Goal: Task Accomplishment & Management: Use online tool/utility

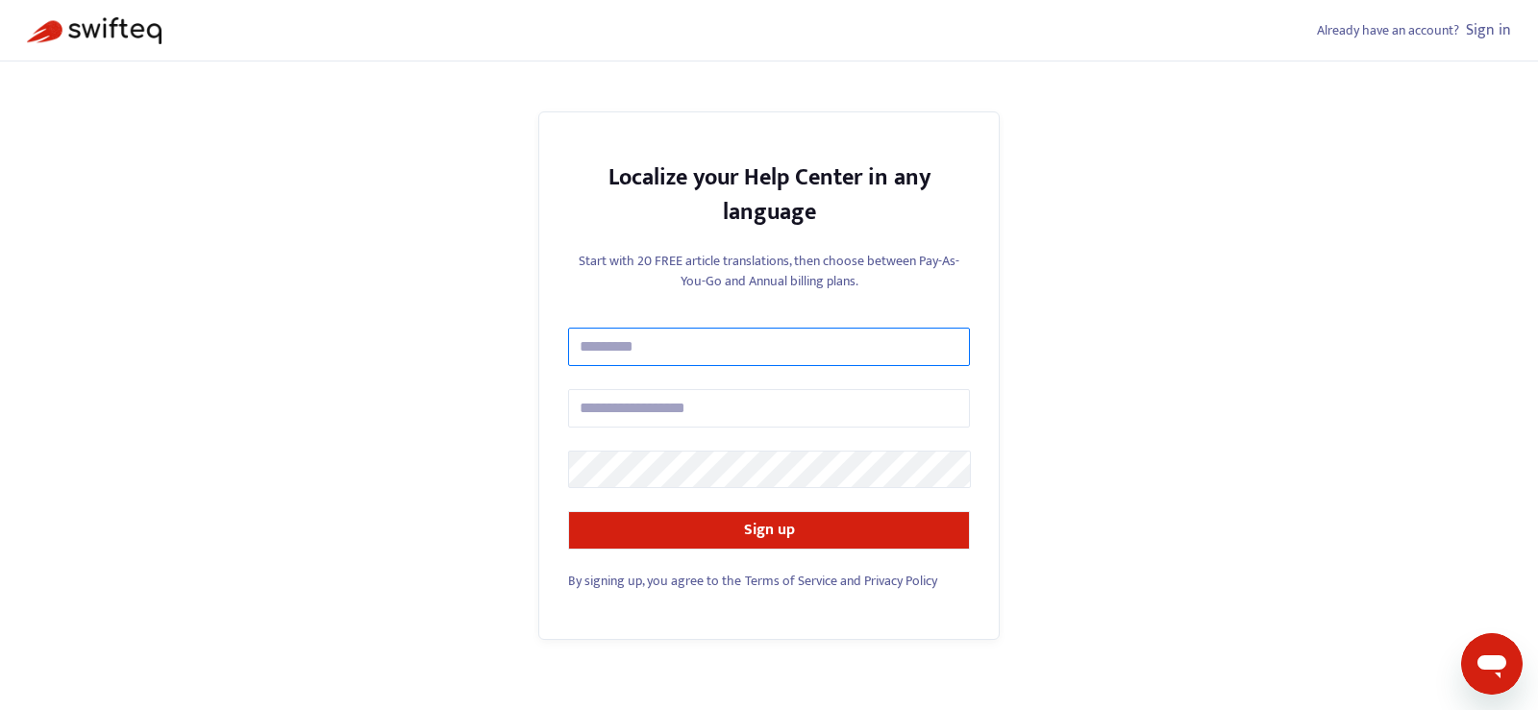
click at [656, 355] on input "text" at bounding box center [769, 347] width 402 height 38
click at [566, 467] on div "Localize your Help Center in any language Start with 20 FREE article translatio…" at bounding box center [768, 377] width 461 height 530
click at [1481, 36] on link "Sign in" at bounding box center [1488, 30] width 45 height 26
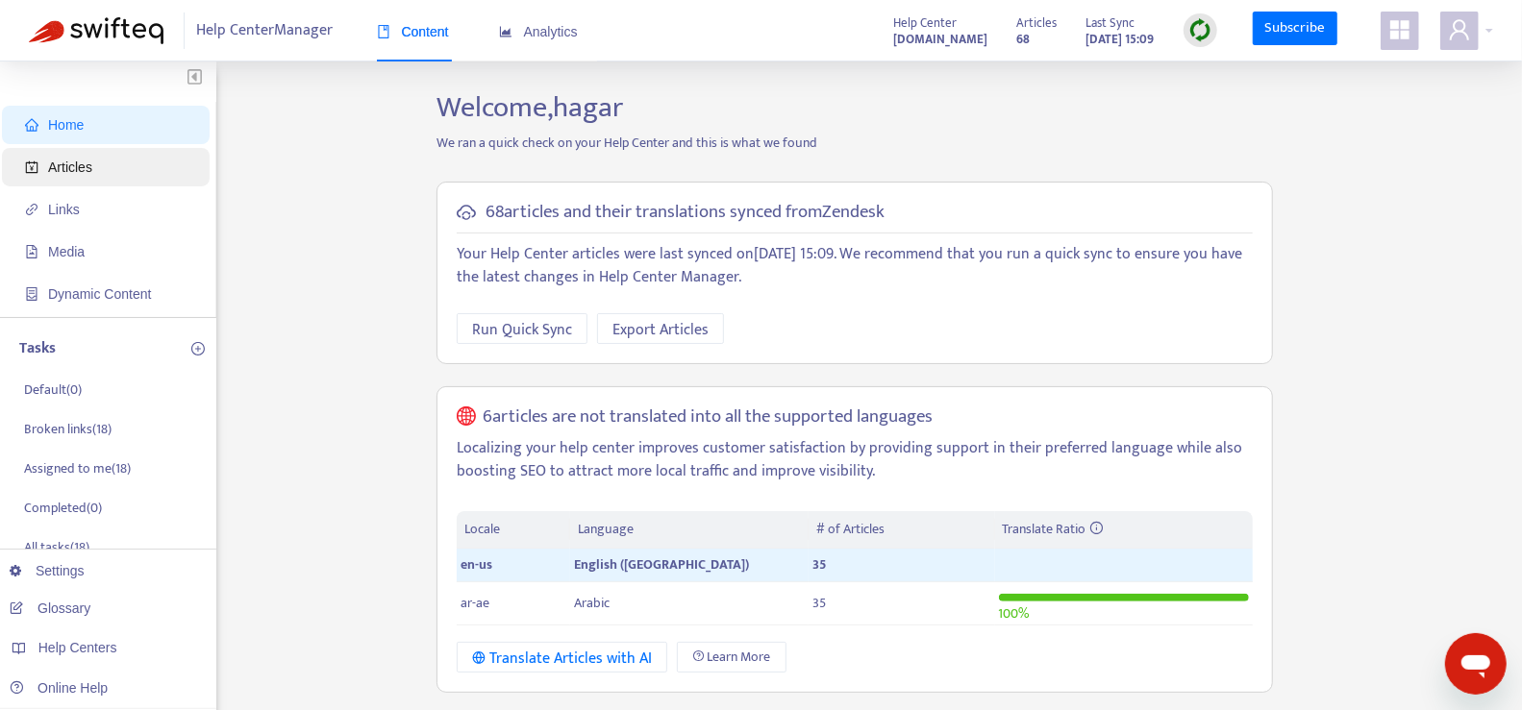
click at [73, 171] on span "Articles" at bounding box center [70, 167] width 44 height 15
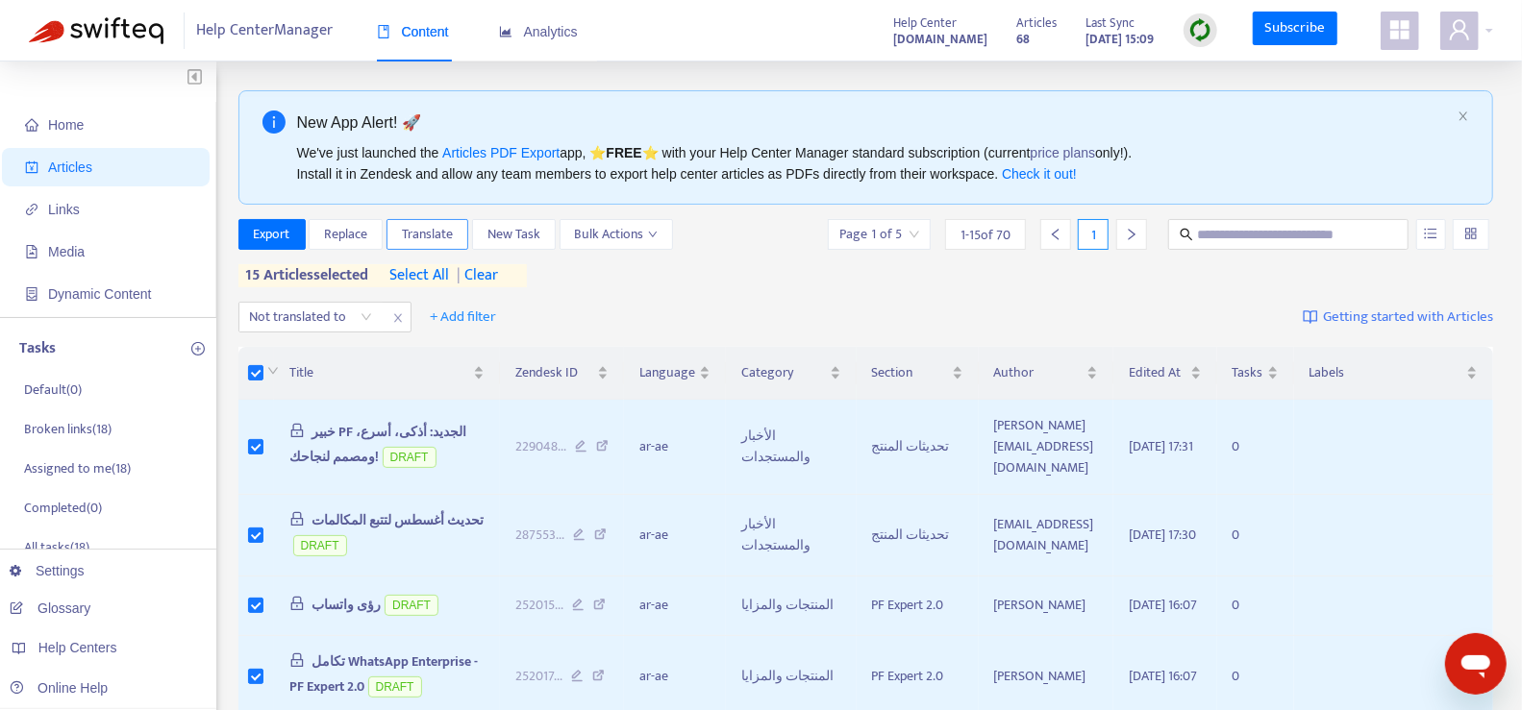
click at [430, 229] on span "Translate" at bounding box center [427, 234] width 51 height 21
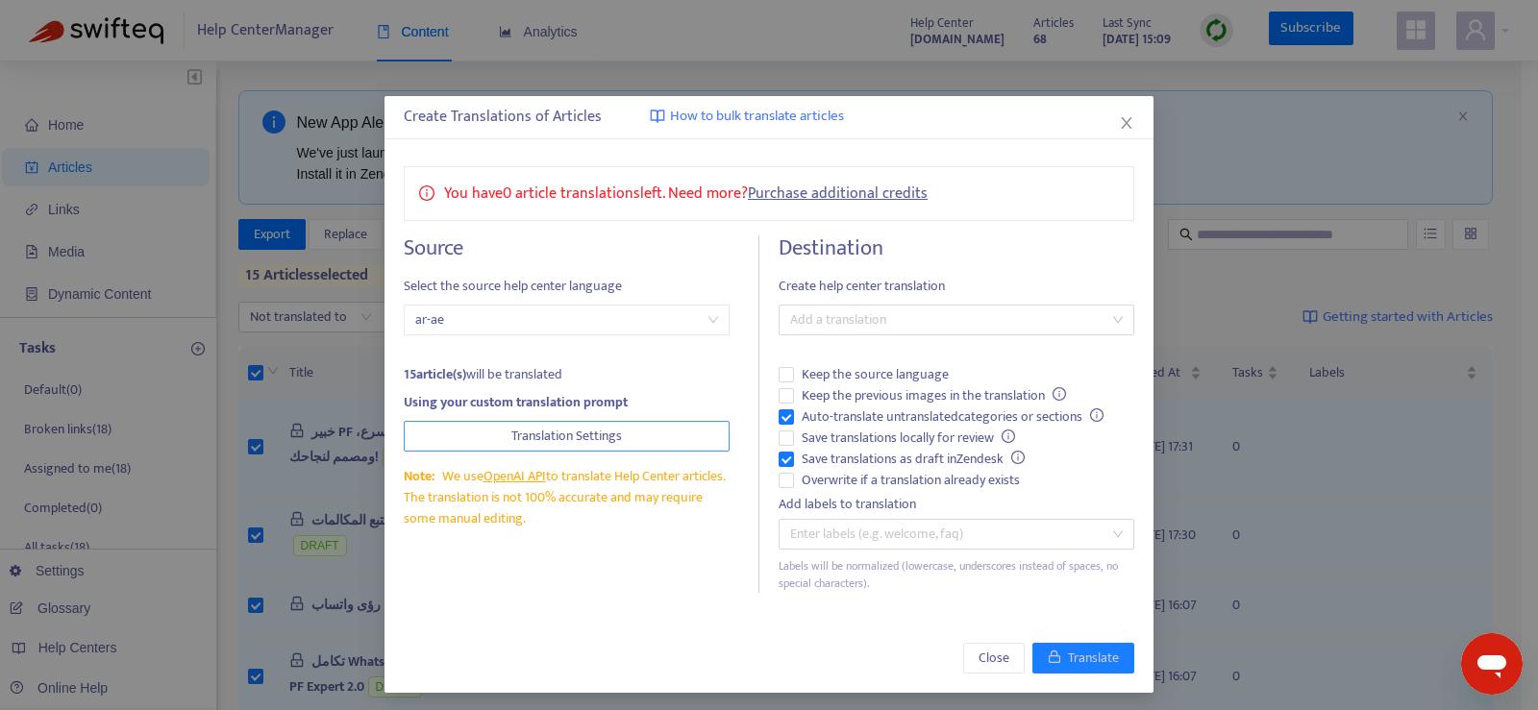
click at [591, 432] on span "Translation Settings" at bounding box center [566, 436] width 111 height 21
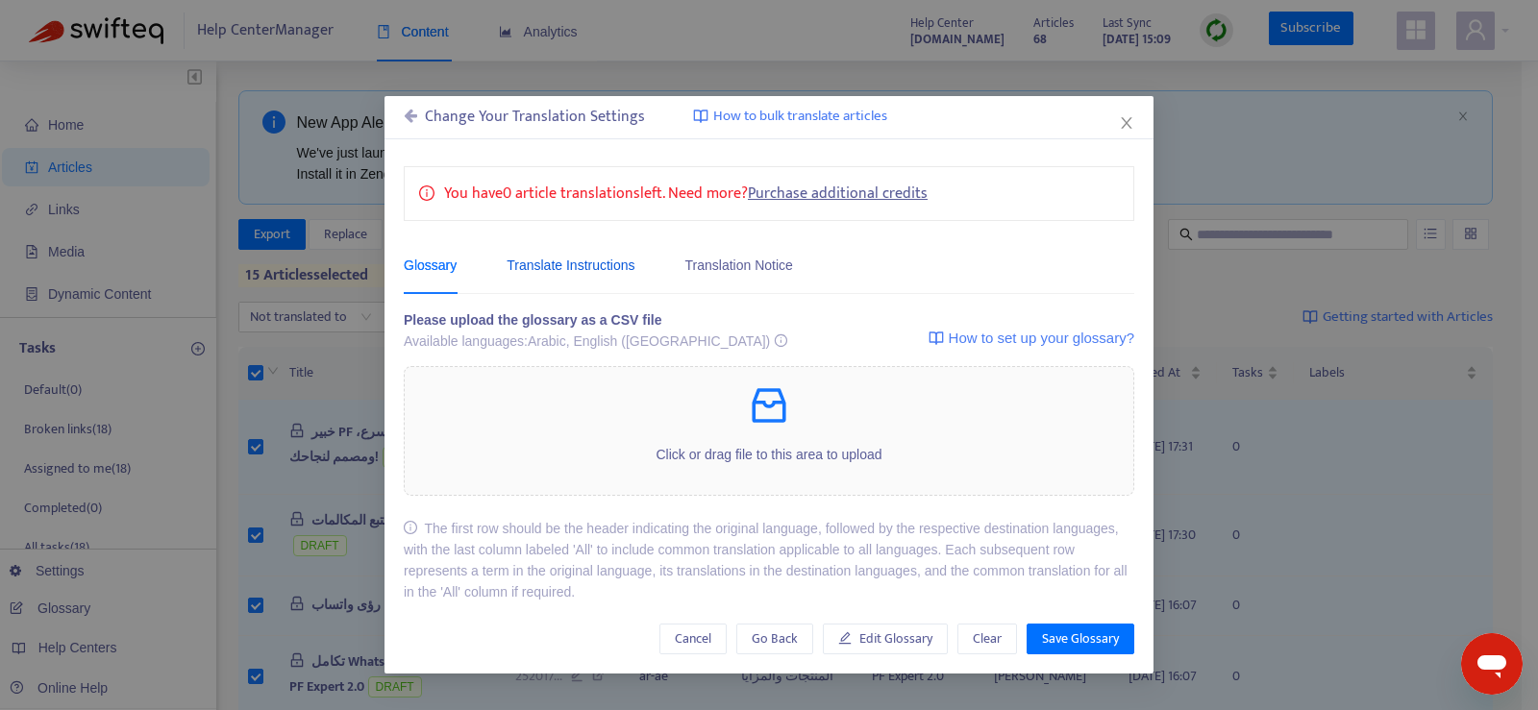
click at [569, 267] on div "Translate Instructions" at bounding box center [571, 265] width 128 height 21
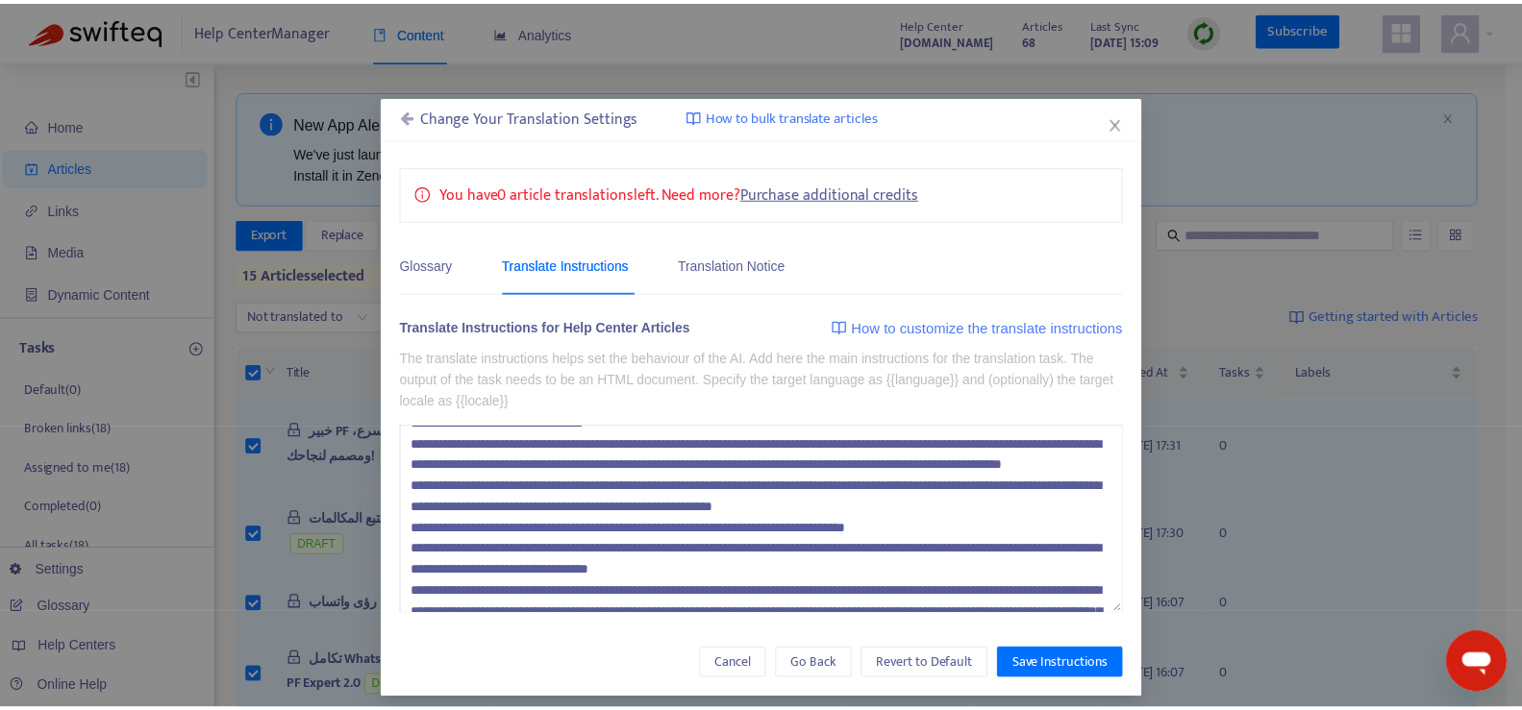
scroll to position [232, 0]
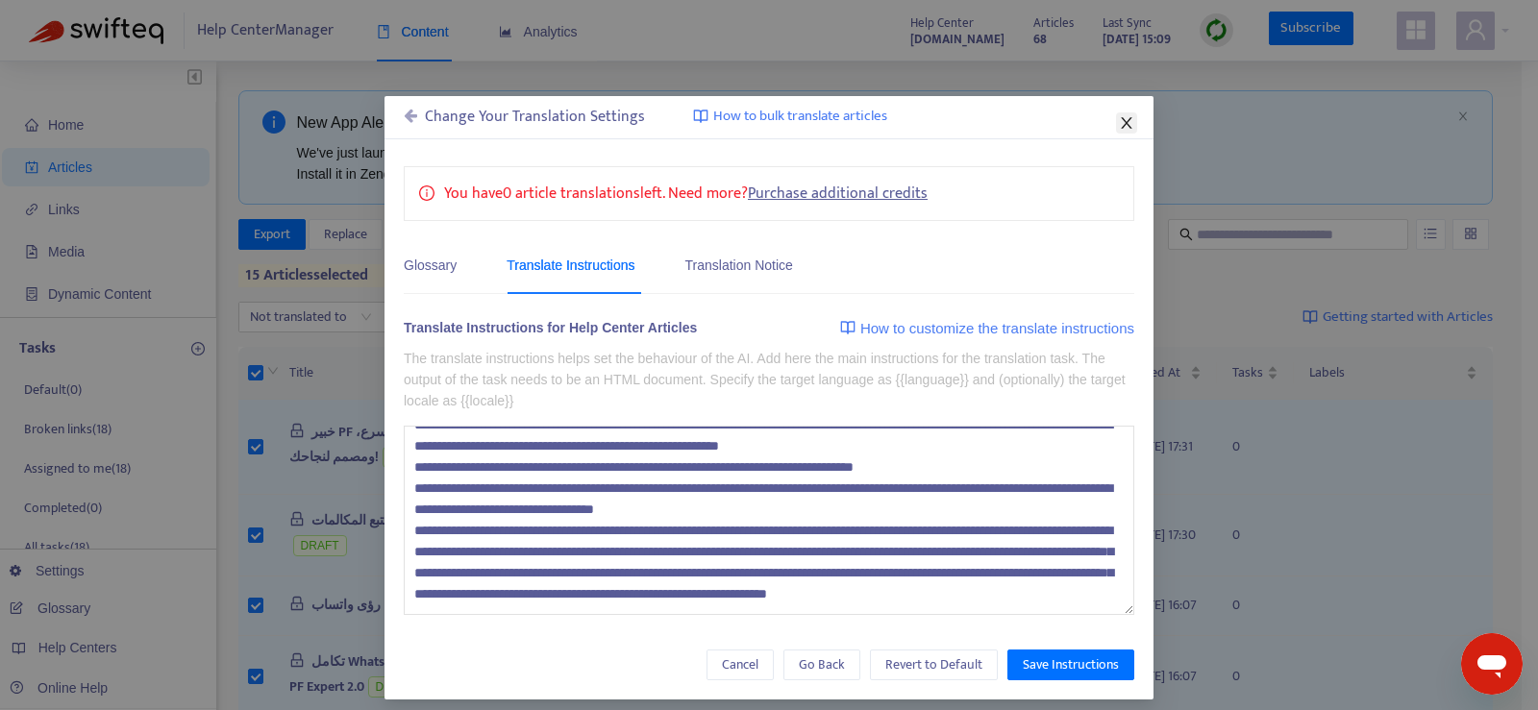
click at [1122, 115] on icon "close" at bounding box center [1126, 122] width 15 height 15
